Goal: Find specific page/section: Find specific page/section

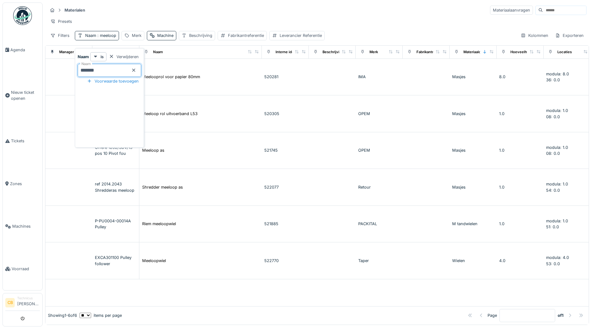
scroll to position [0, 157]
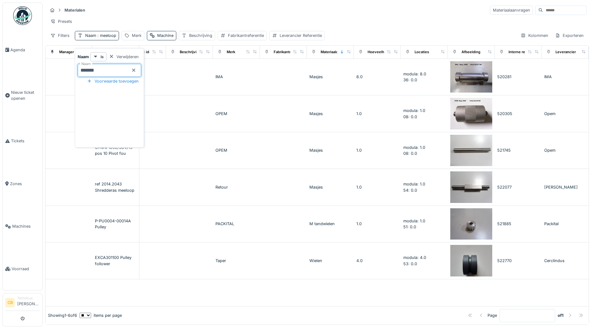
click at [204, 18] on div "Presets" at bounding box center [317, 21] width 539 height 9
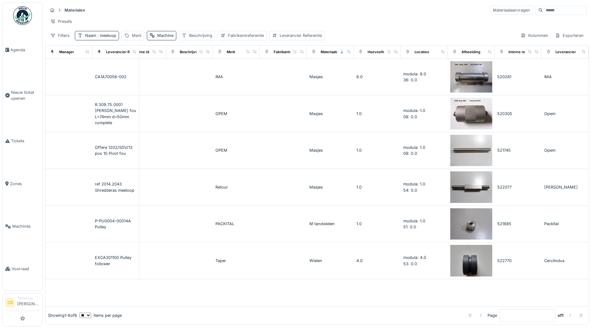
click at [24, 20] on img at bounding box center [22, 15] width 19 height 19
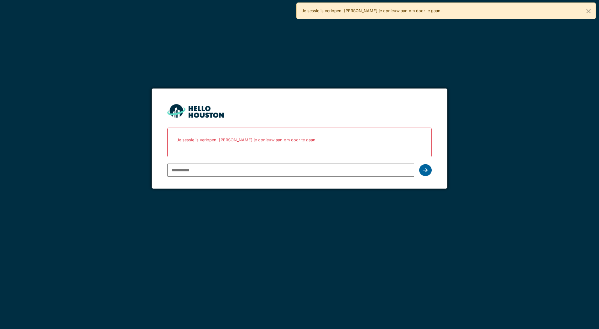
type input "**********"
click at [424, 172] on icon at bounding box center [425, 170] width 4 height 5
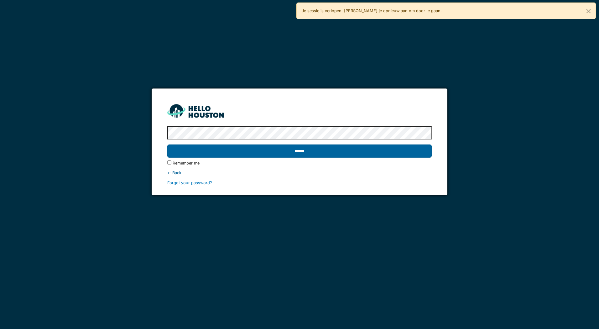
click at [310, 152] on input "******" at bounding box center [299, 151] width 264 height 13
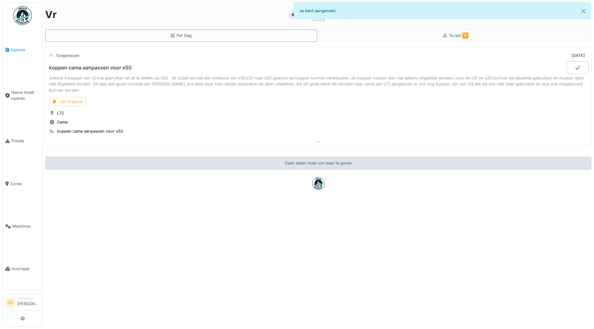
click at [13, 49] on span "Agenda" at bounding box center [24, 50] width 29 height 6
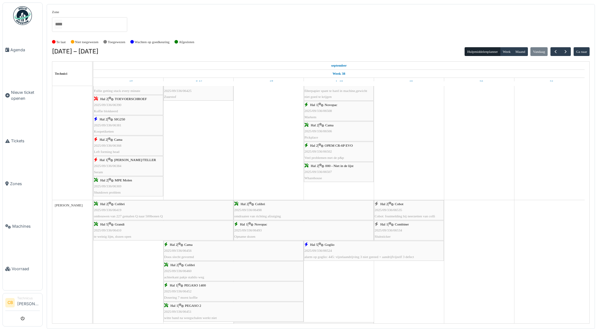
scroll to position [407, 0]
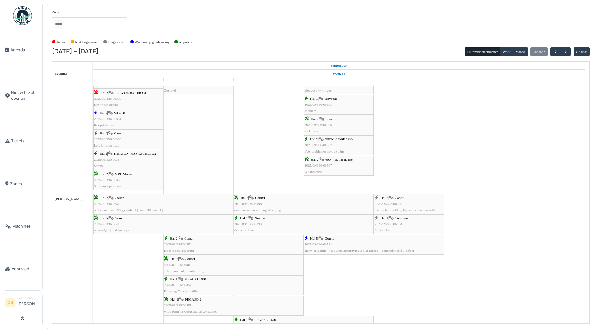
click at [388, 224] on span "2025/09/336/06534" at bounding box center [388, 224] width 28 height 4
click at [397, 204] on span "2025/09/336/06535" at bounding box center [388, 204] width 28 height 4
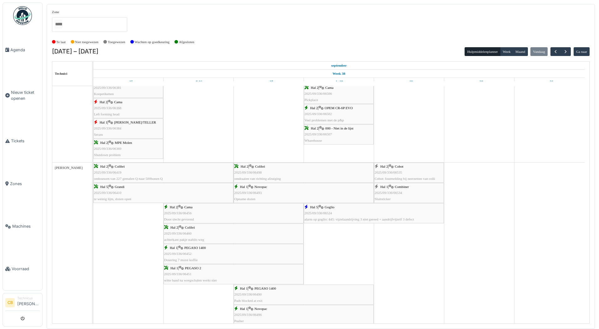
click at [346, 207] on div "Hal 5 | Goglio 2025/09/336/06524 alarm op goglio: 445: vijzelaandrijving 3 niet…" at bounding box center [373, 213] width 139 height 18
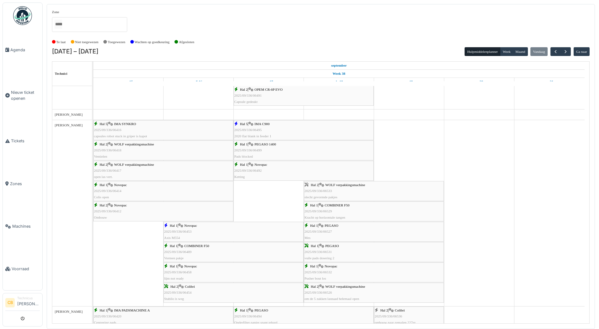
scroll to position [689, 0]
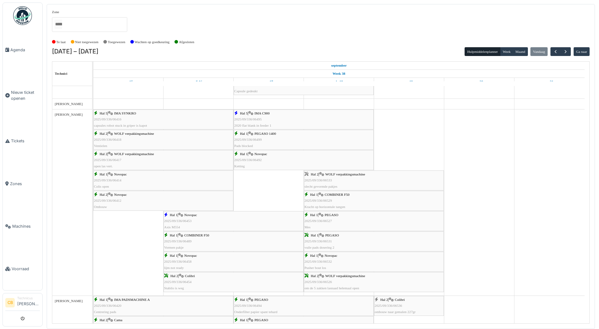
click at [325, 182] on span "2025/09/336/06533" at bounding box center [318, 180] width 28 height 4
click at [335, 283] on div "Hal 2 | WOLF verpakkingsmachine 2025/09/336/06526 om de 5 zakken lasnaad helema…" at bounding box center [373, 282] width 139 height 18
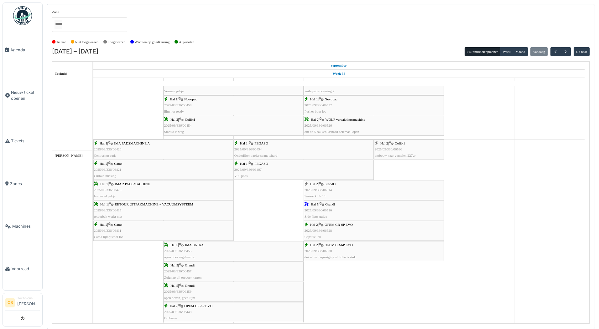
scroll to position [845, 0]
click at [335, 187] on div "Hal 2 | SIG500 2025/09/336/06514 Sensor klok 14" at bounding box center [373, 190] width 139 height 18
